Goal: Check status: Check status

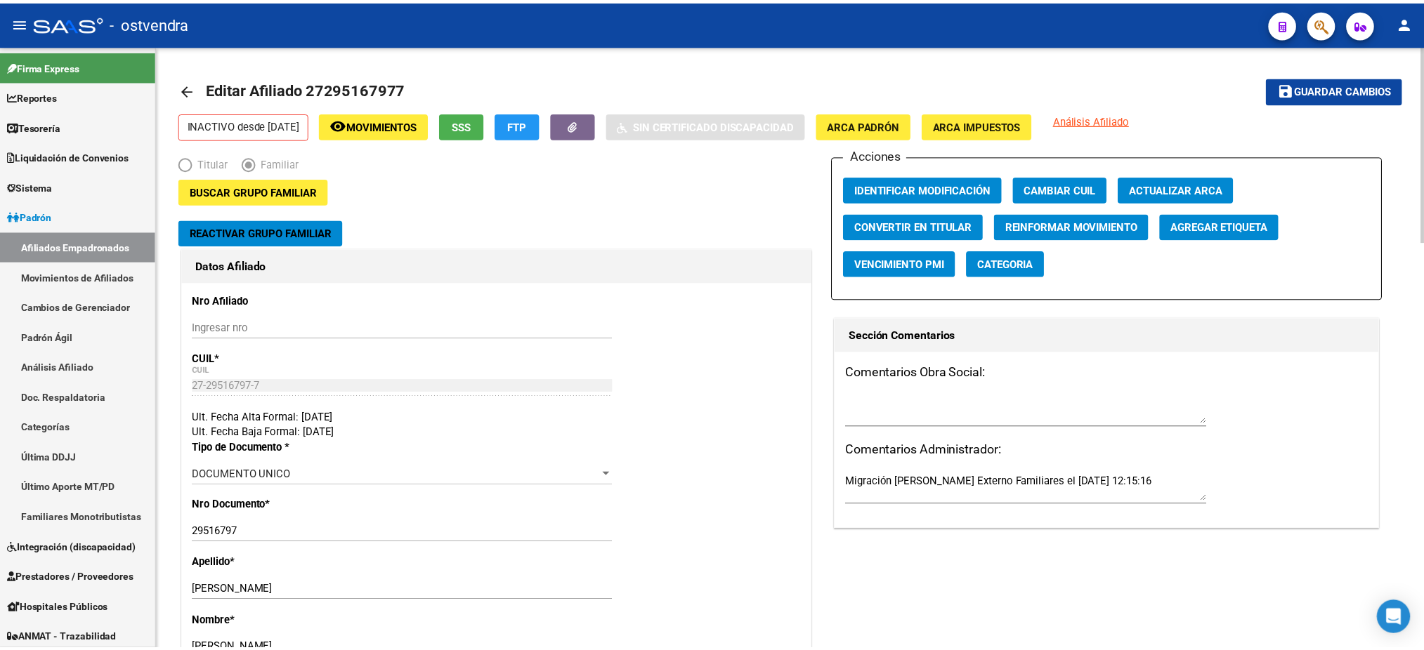
scroll to position [273, 0]
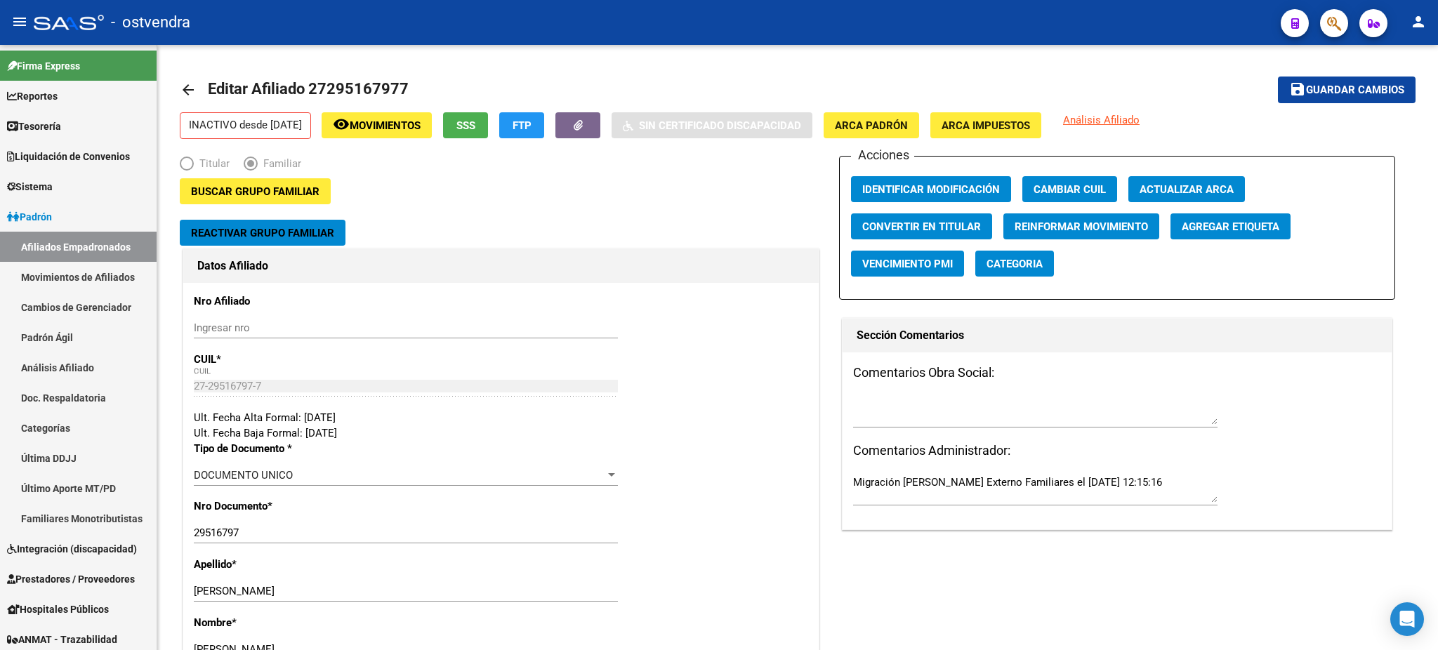
click at [1334, 32] on span "button" at bounding box center [1334, 23] width 14 height 29
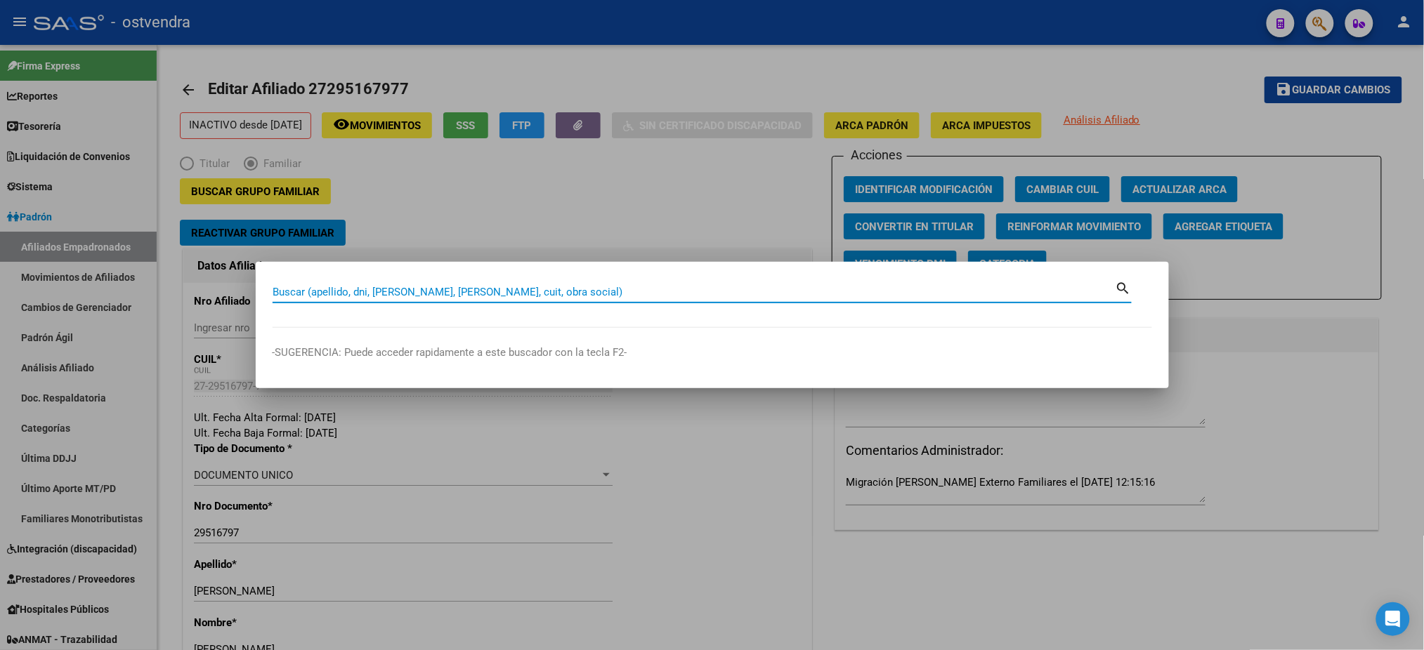
paste input "36365293"
type input "36365293"
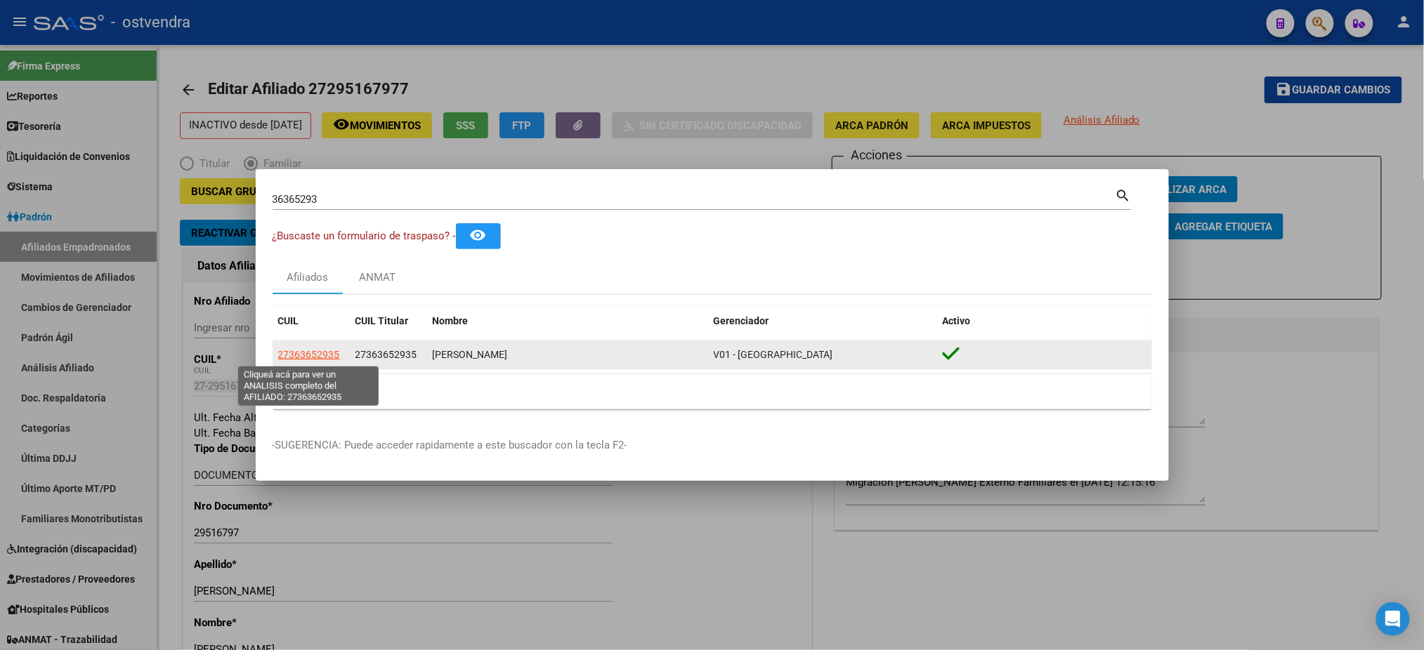
click at [308, 355] on span "27363652935" at bounding box center [309, 354] width 62 height 11
type textarea "27363652935"
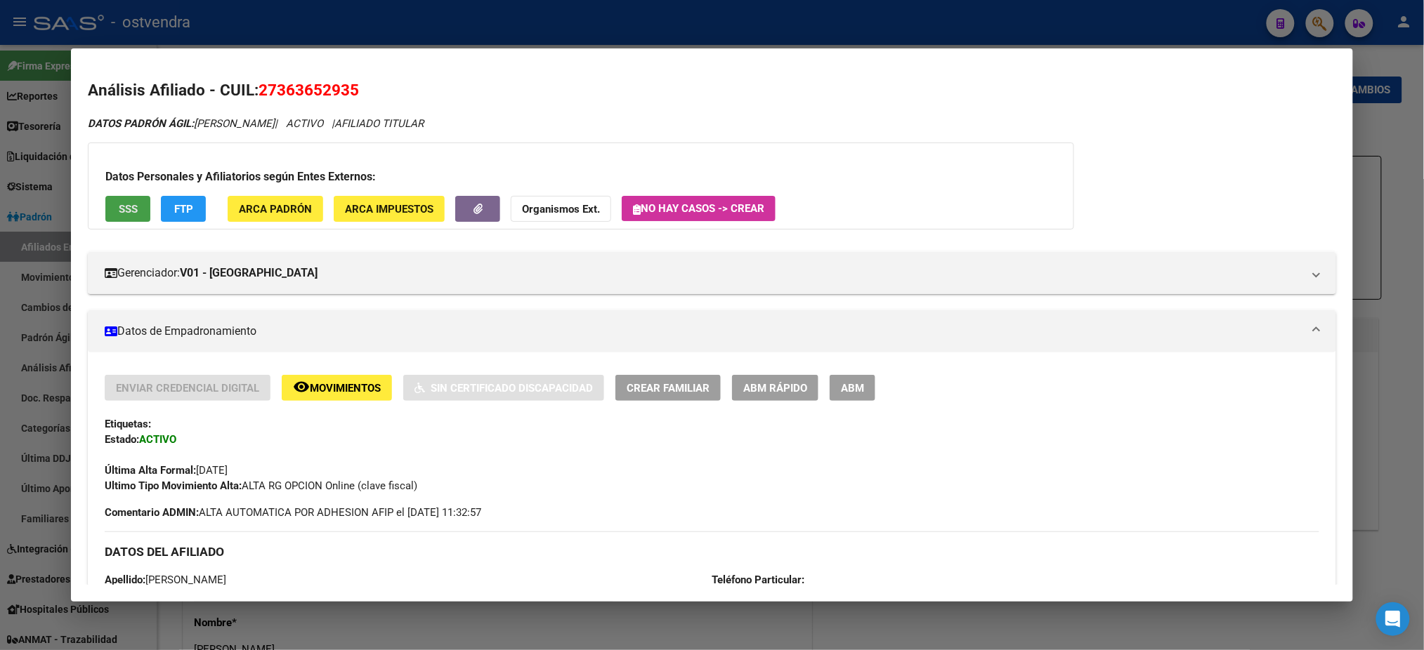
click at [118, 215] on button "SSS" at bounding box center [127, 209] width 45 height 26
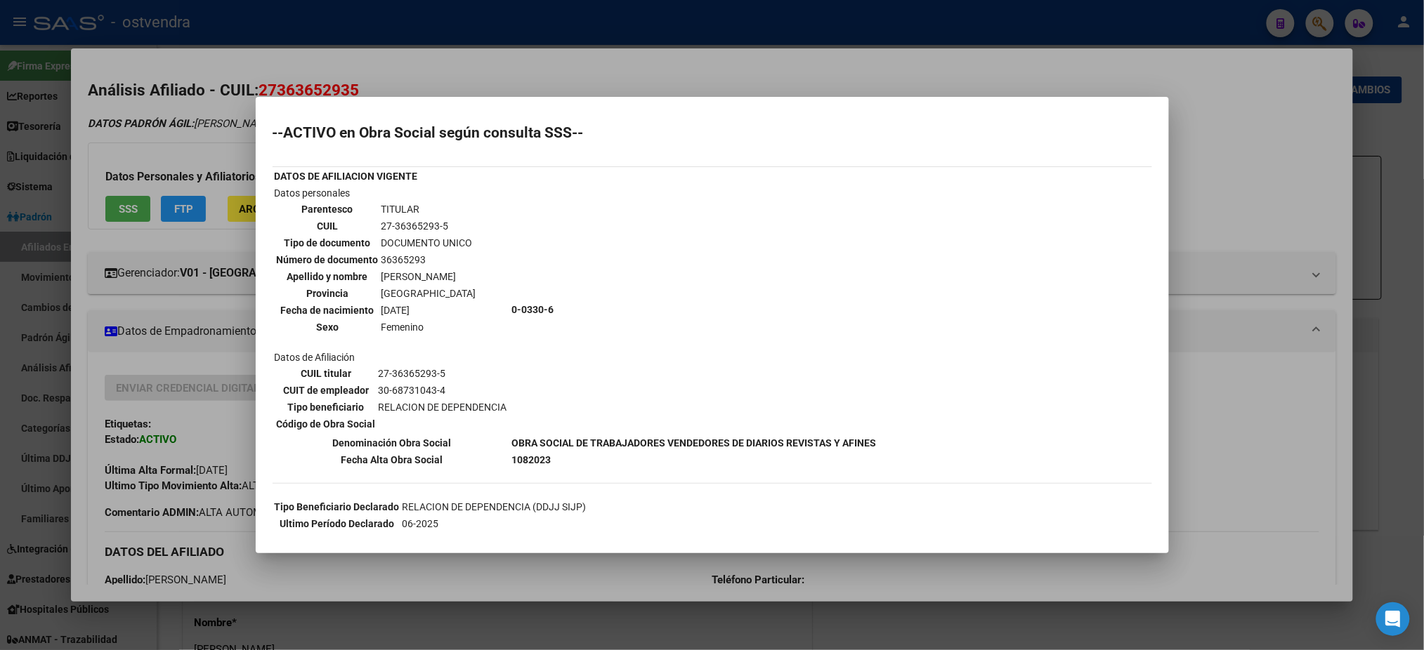
click at [171, 138] on div at bounding box center [712, 325] width 1424 height 650
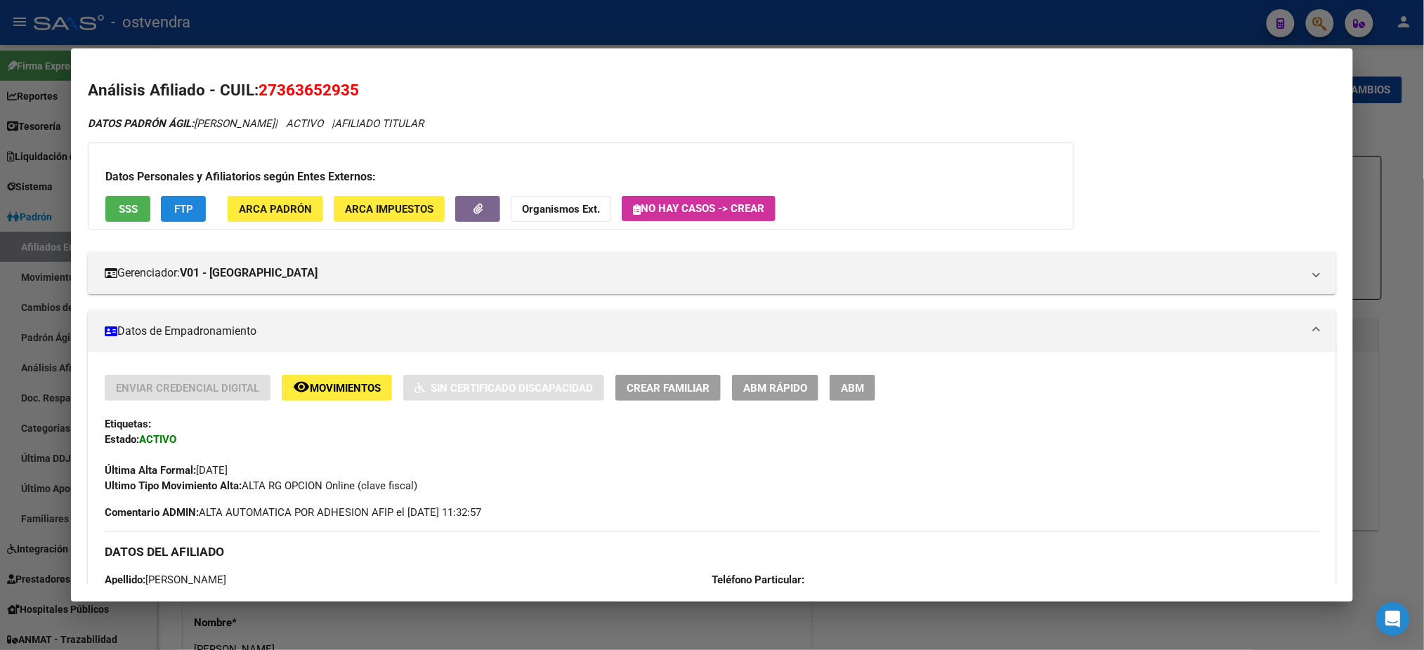
click at [185, 212] on span "FTP" at bounding box center [183, 209] width 19 height 13
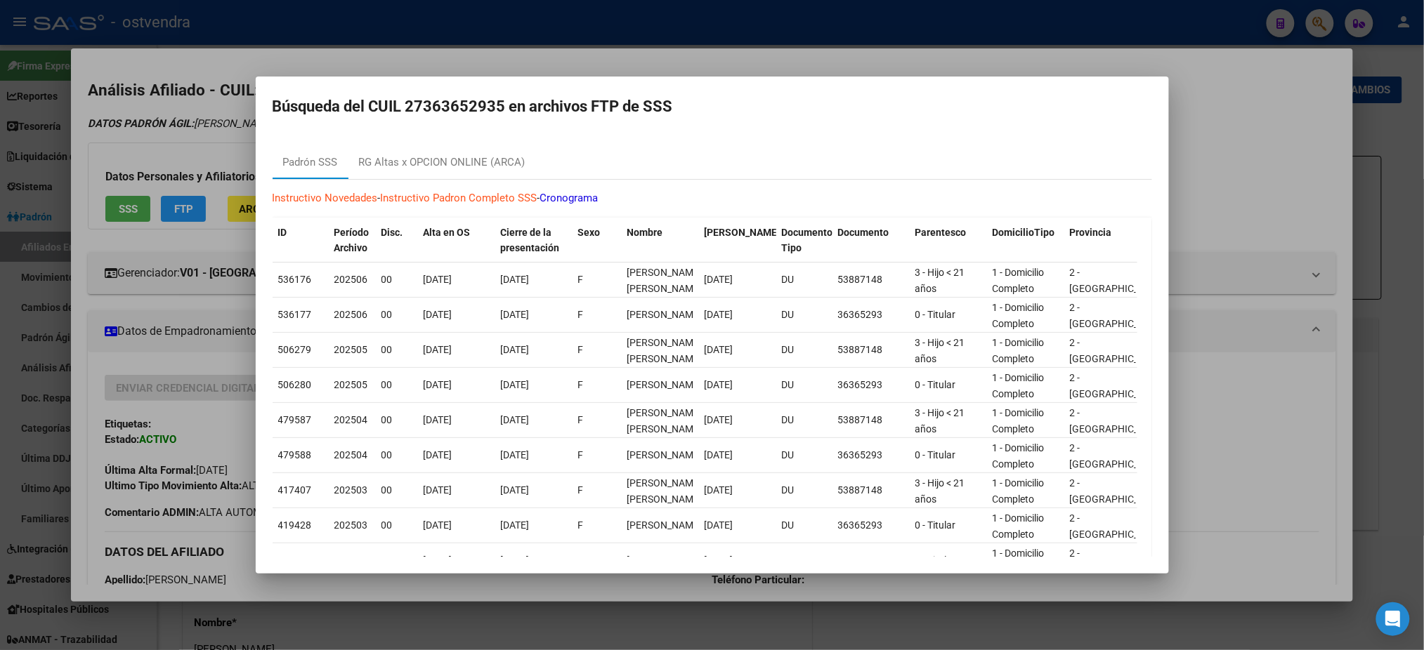
click at [211, 119] on div at bounding box center [712, 325] width 1424 height 650
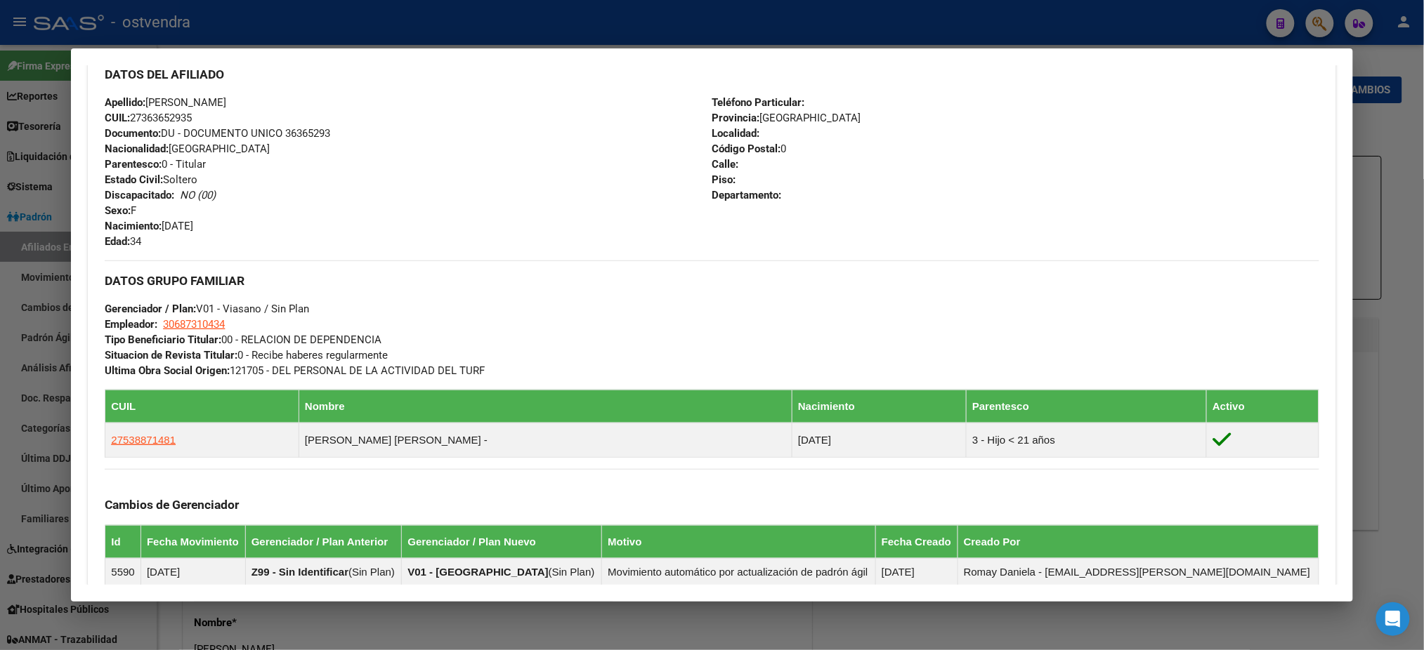
scroll to position [697, 0]
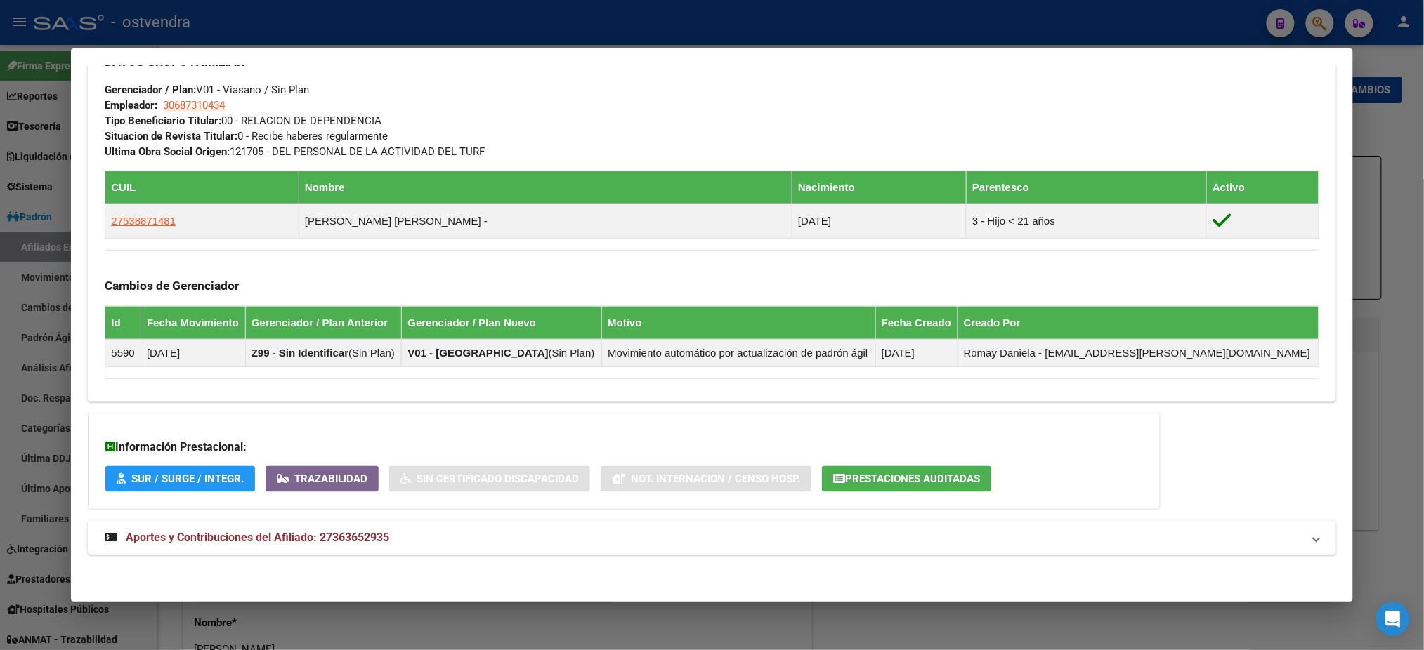
click at [1167, 541] on mat-panel-title "Aportes y Contribuciones del Afiliado: 27363652935" at bounding box center [703, 538] width 1197 height 17
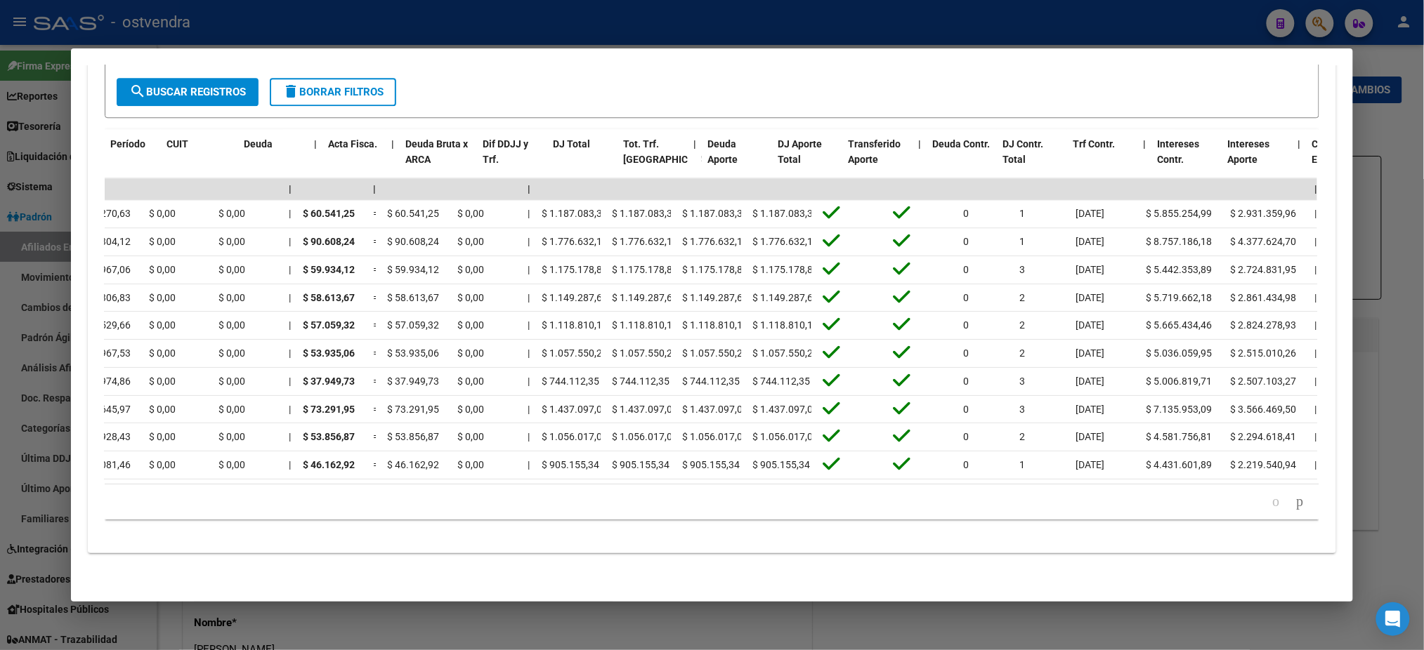
scroll to position [0, 0]
